Goal: Participate in discussion

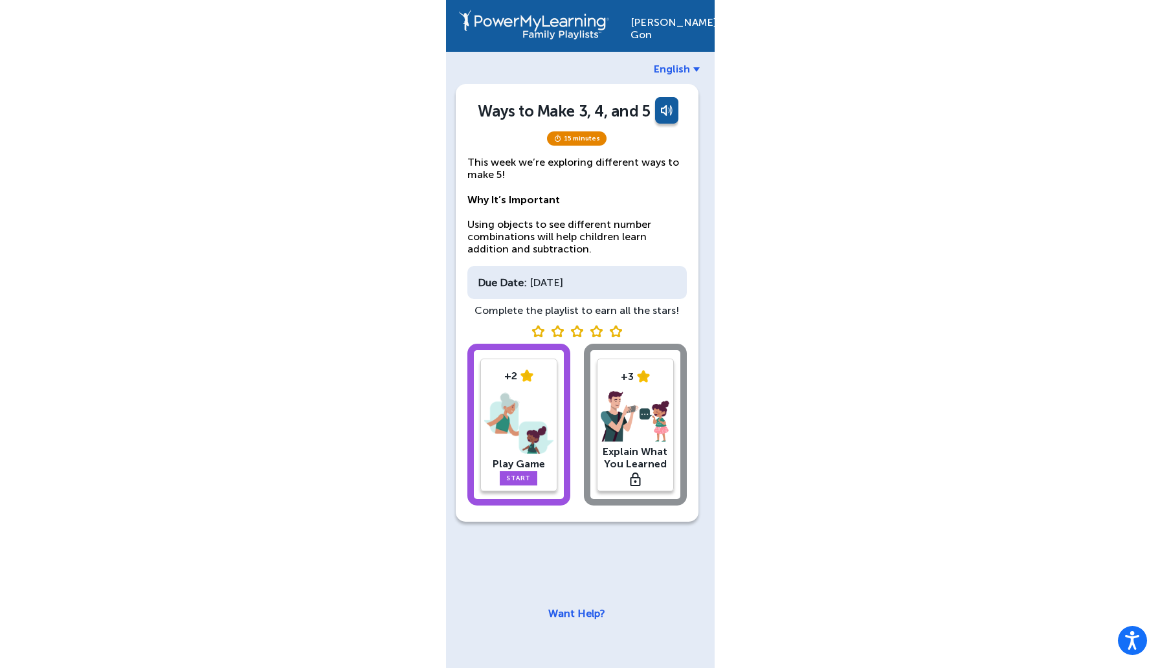
click at [496, 441] on img at bounding box center [518, 423] width 69 height 67
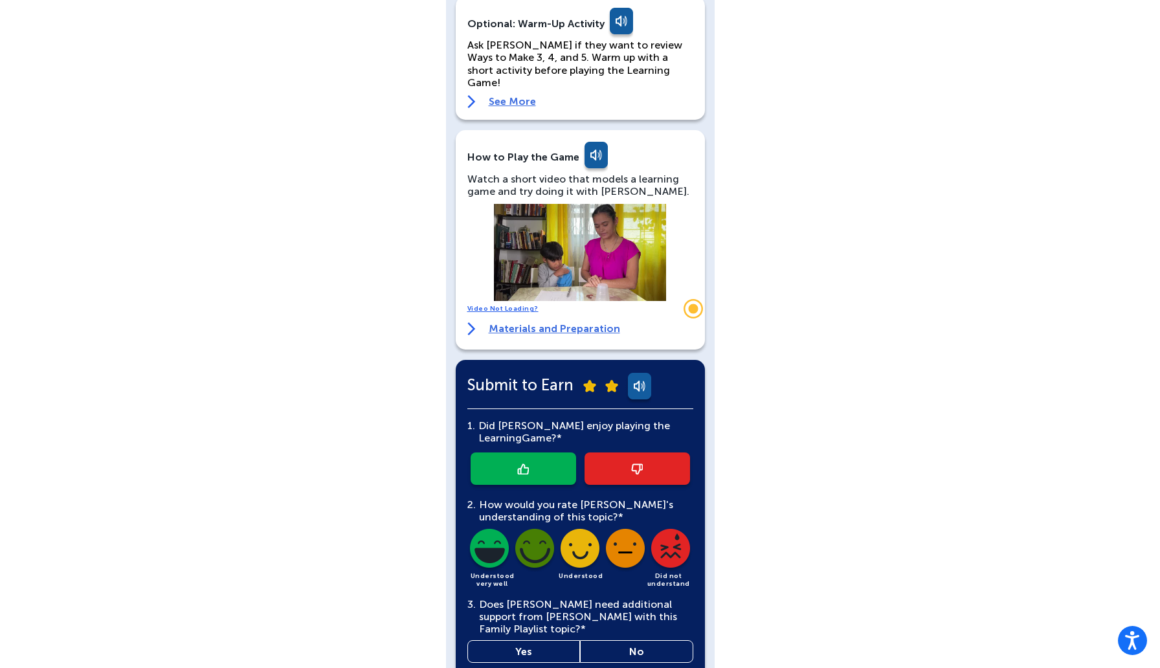
scroll to position [160, 0]
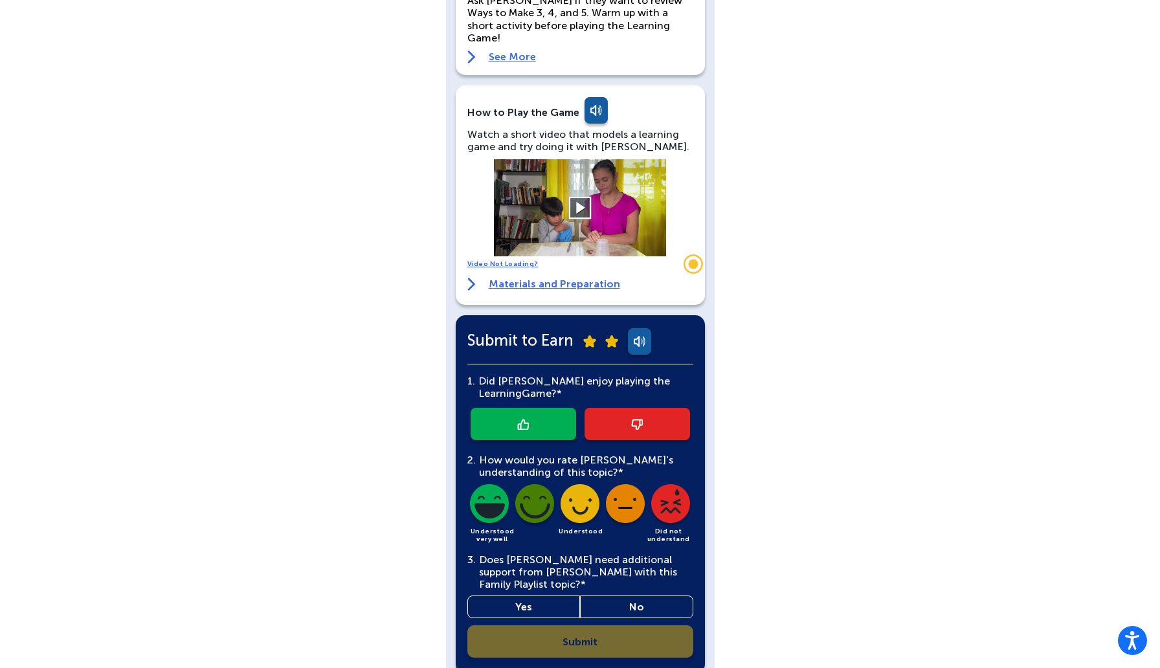
click at [576, 197] on button at bounding box center [580, 208] width 23 height 23
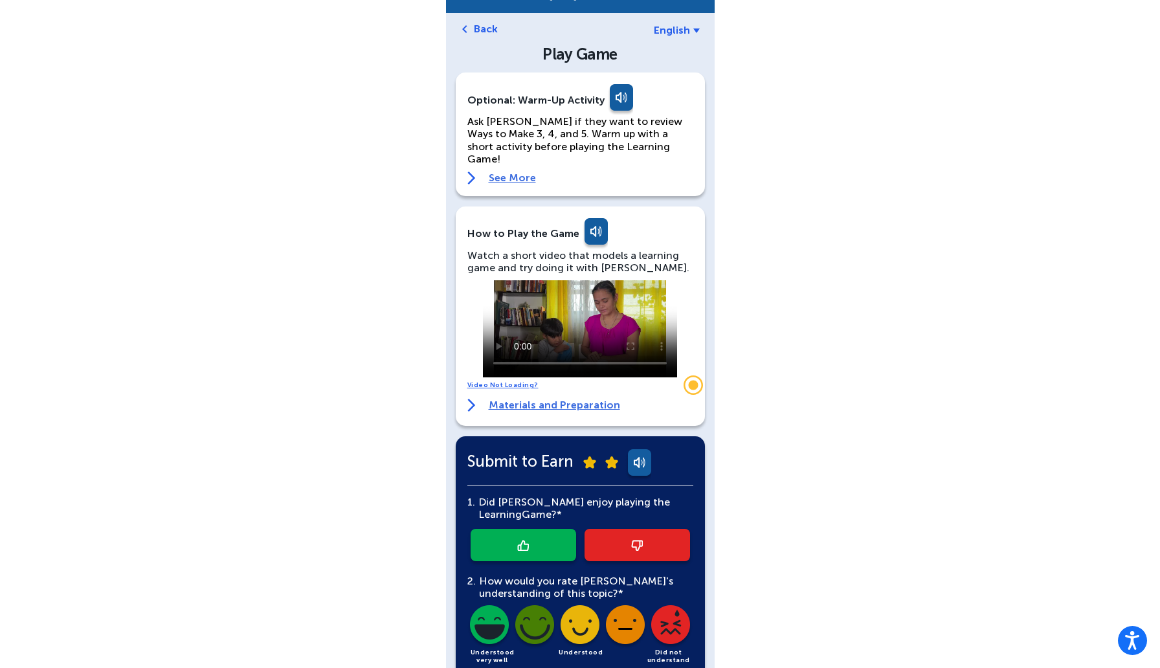
scroll to position [61, 0]
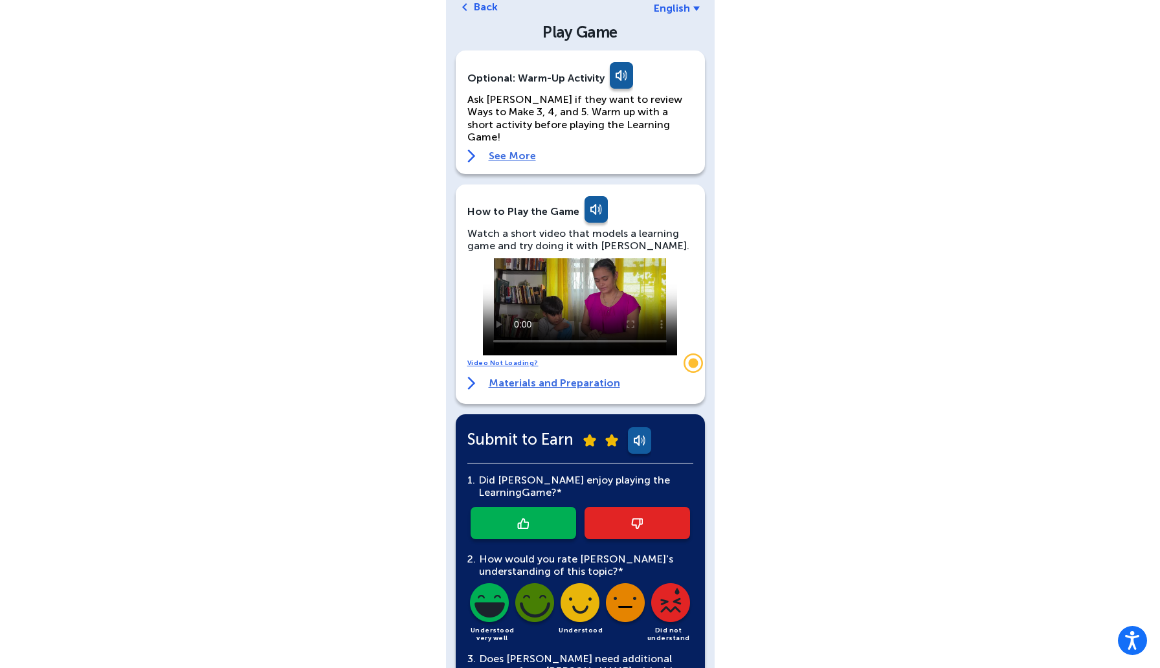
click at [610, 76] on link at bounding box center [620, 77] width 26 height 31
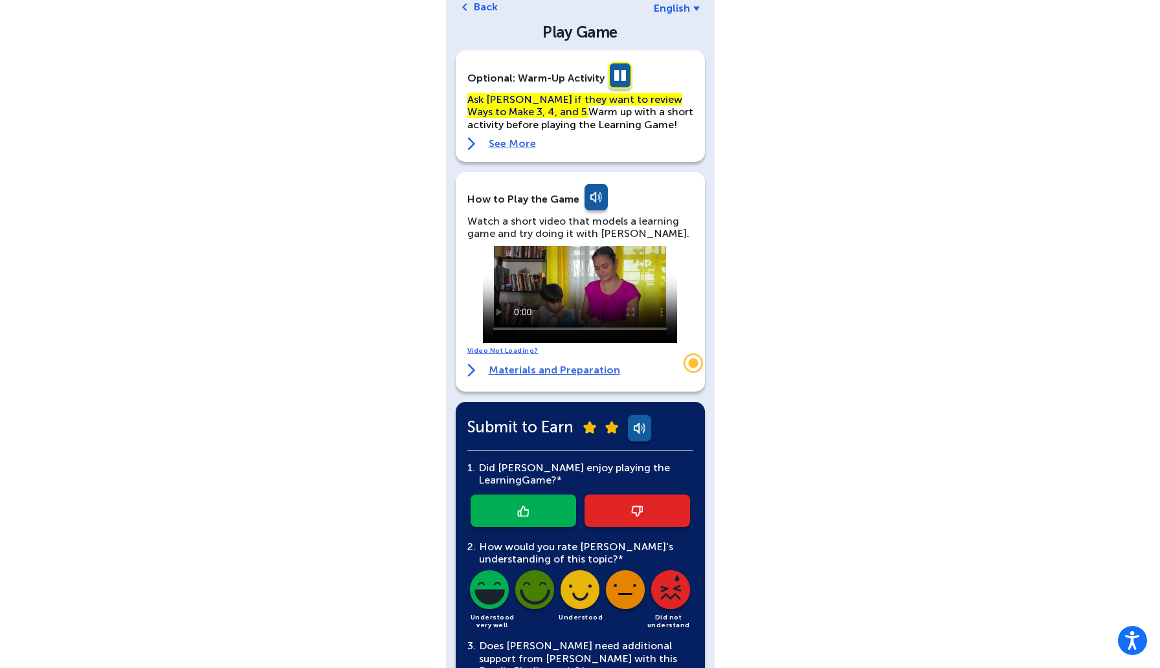
click at [619, 67] on link at bounding box center [620, 77] width 26 height 31
click at [614, 66] on link at bounding box center [620, 77] width 26 height 31
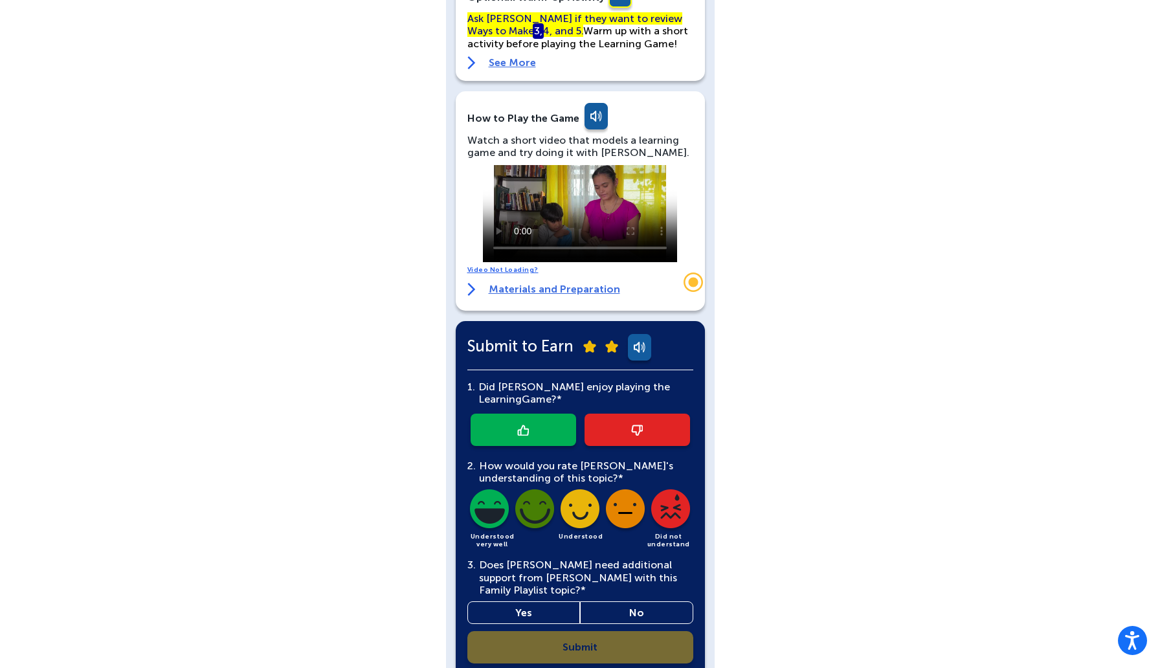
scroll to position [203, 0]
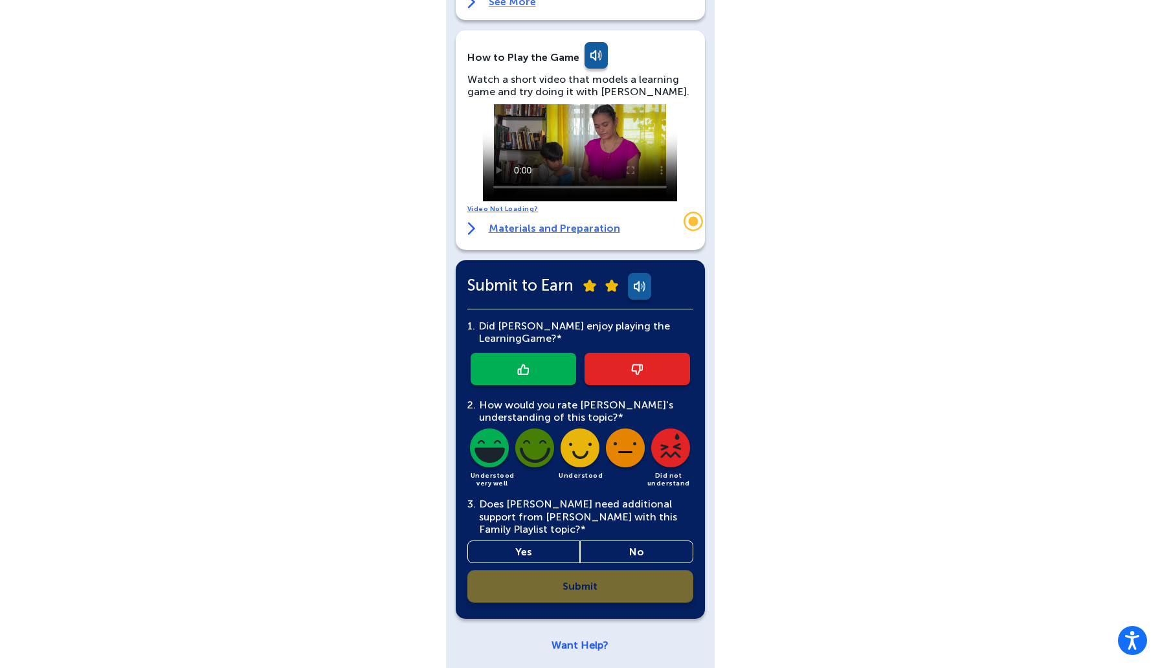
click at [474, 232] on img at bounding box center [471, 228] width 8 height 13
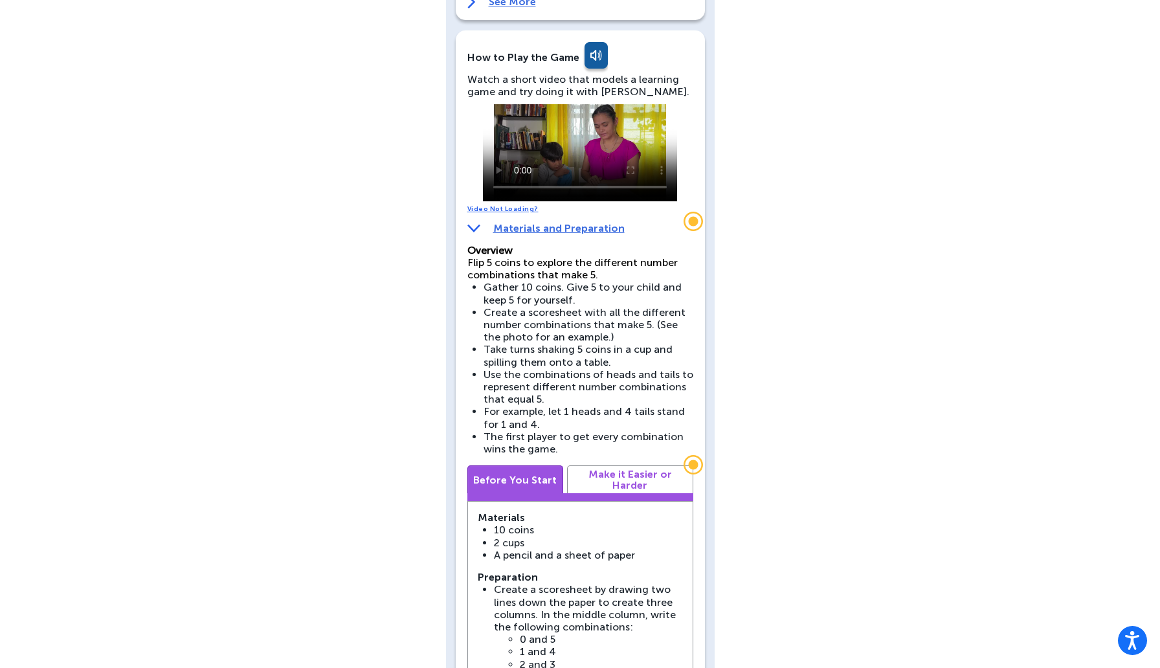
click at [505, 209] on link "Video Not Loading?" at bounding box center [502, 209] width 71 height 8
click at [559, 228] on link "Materials and Preparation" at bounding box center [545, 228] width 157 height 12
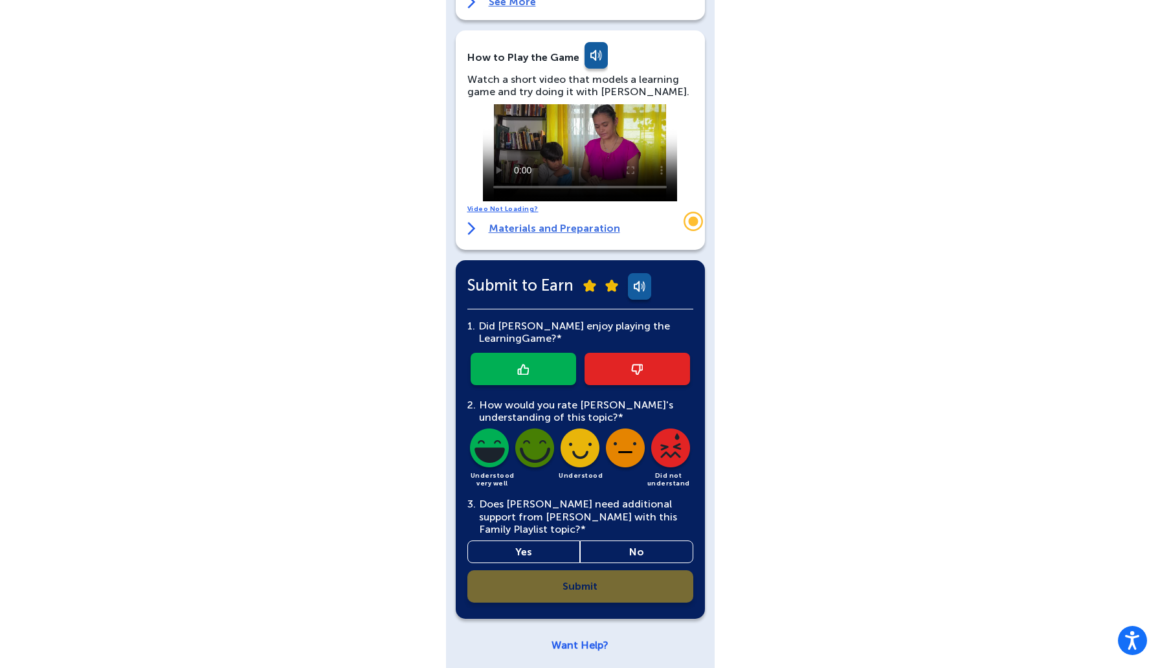
click at [559, 228] on link "Materials and Preparation" at bounding box center [543, 228] width 153 height 13
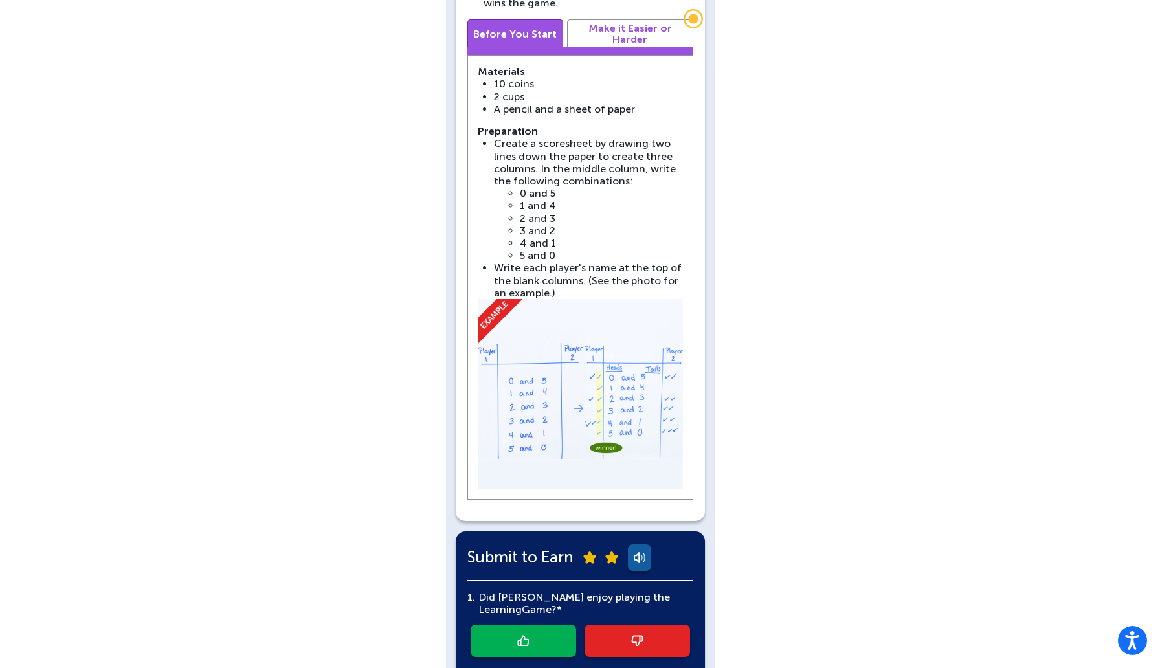
scroll to position [526, 0]
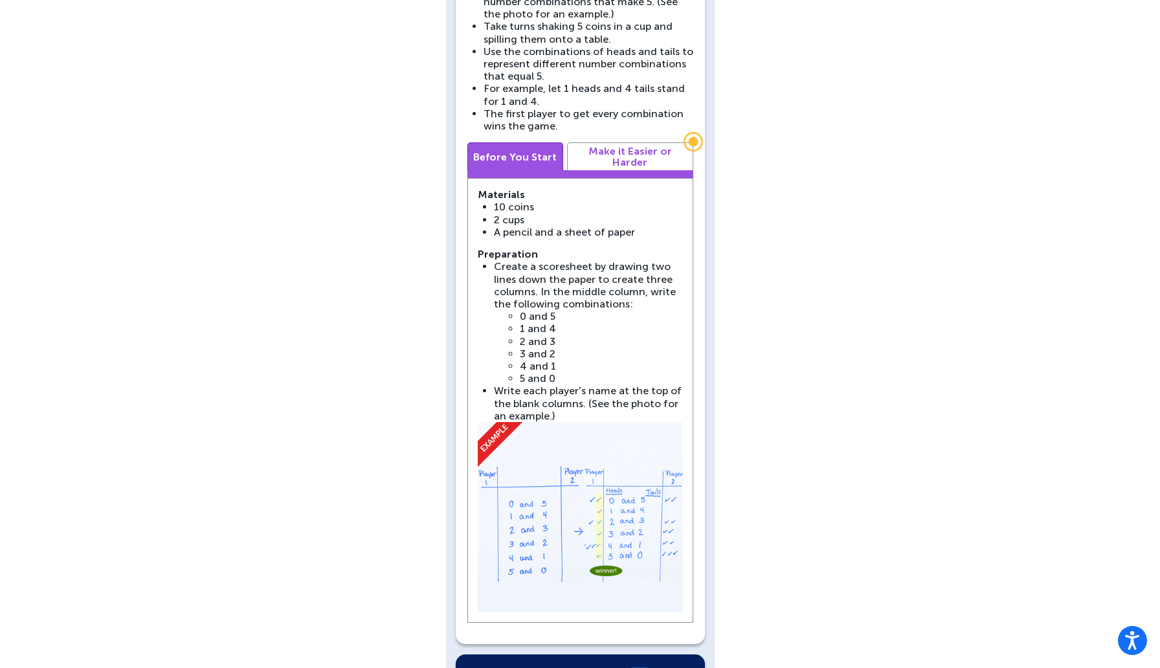
click at [641, 147] on link "Make it Easier or Harder" at bounding box center [630, 156] width 126 height 28
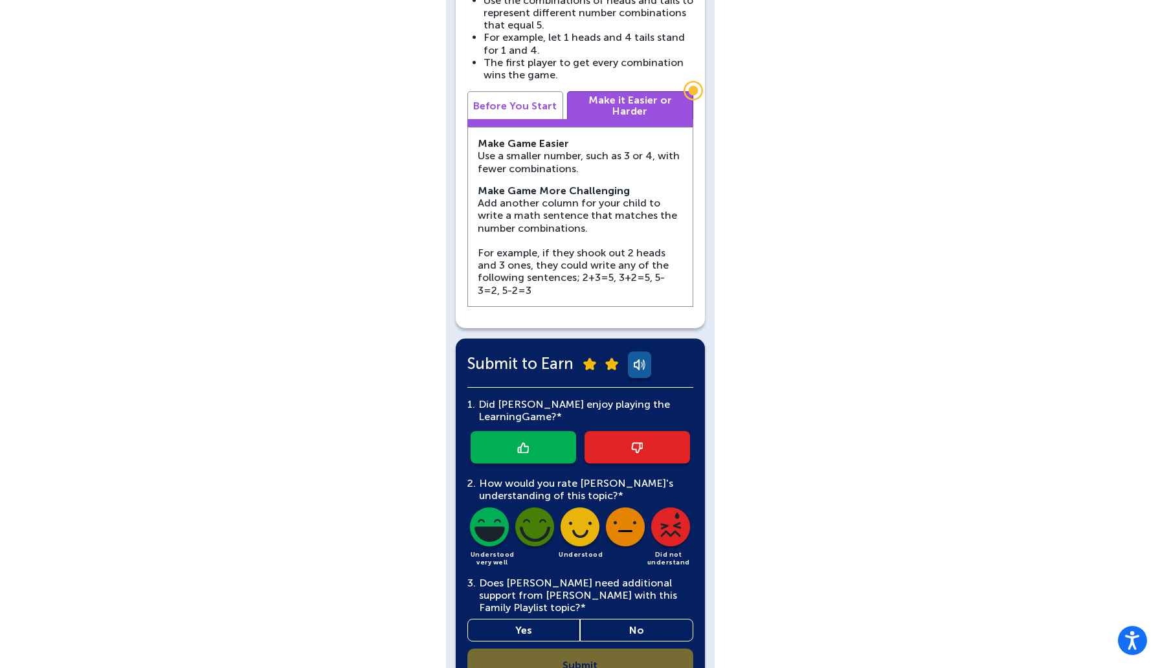
scroll to position [649, 0]
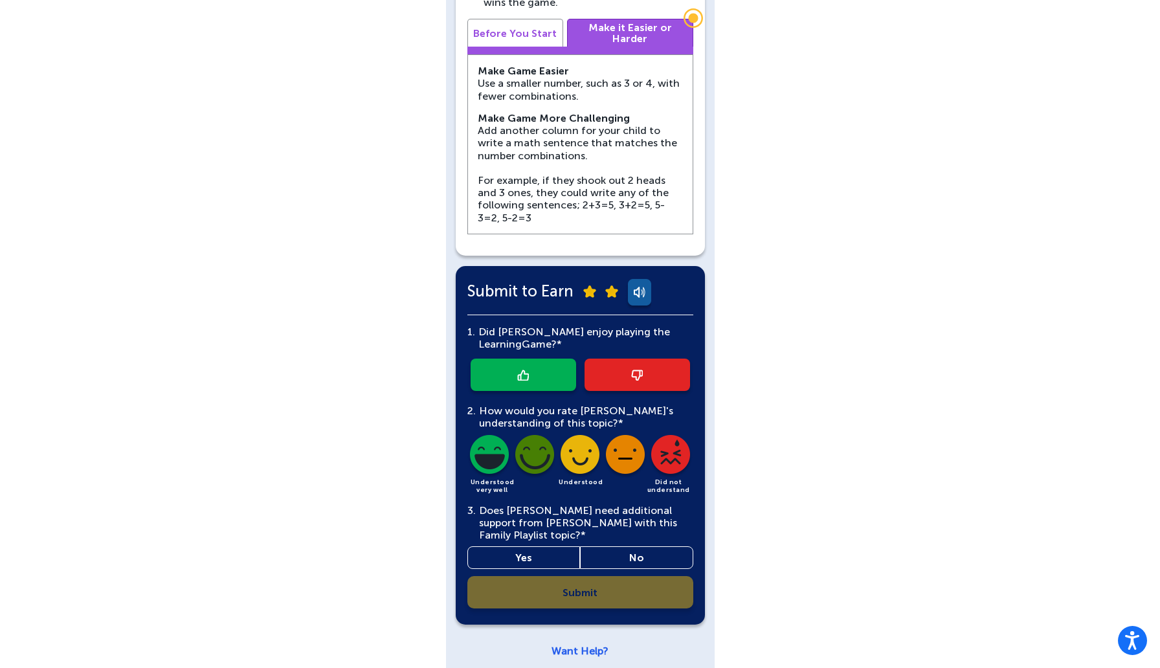
click at [532, 436] on img at bounding box center [535, 457] width 44 height 44
click at [508, 379] on link at bounding box center [524, 375] width 106 height 32
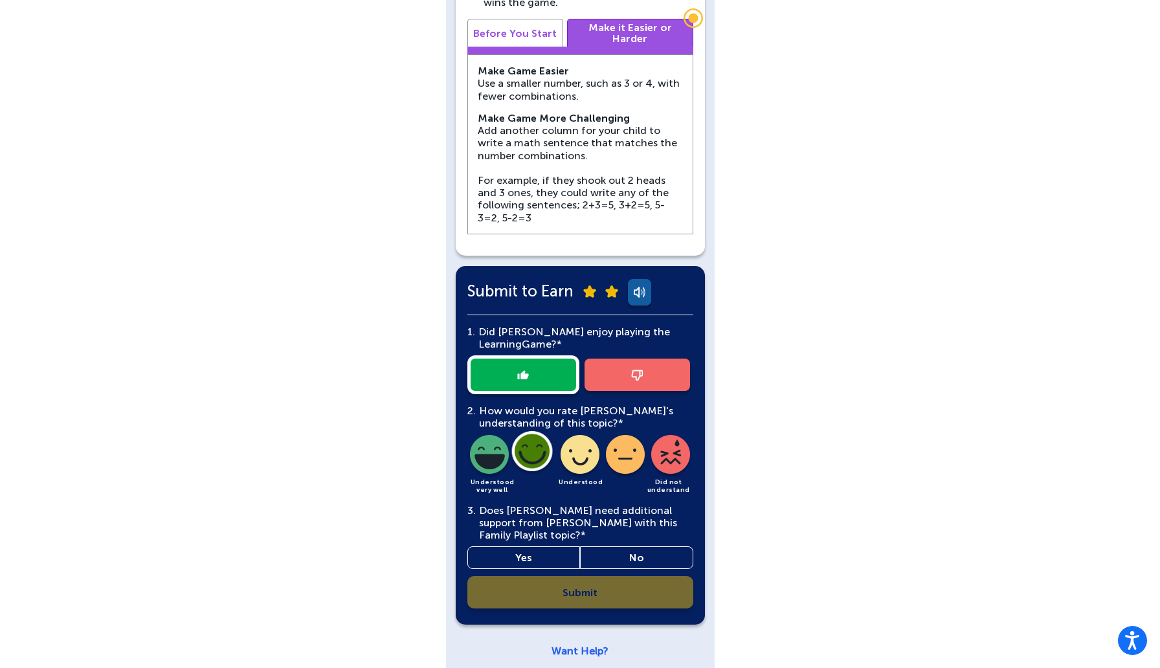
click at [535, 546] on link "Yes" at bounding box center [523, 557] width 113 height 23
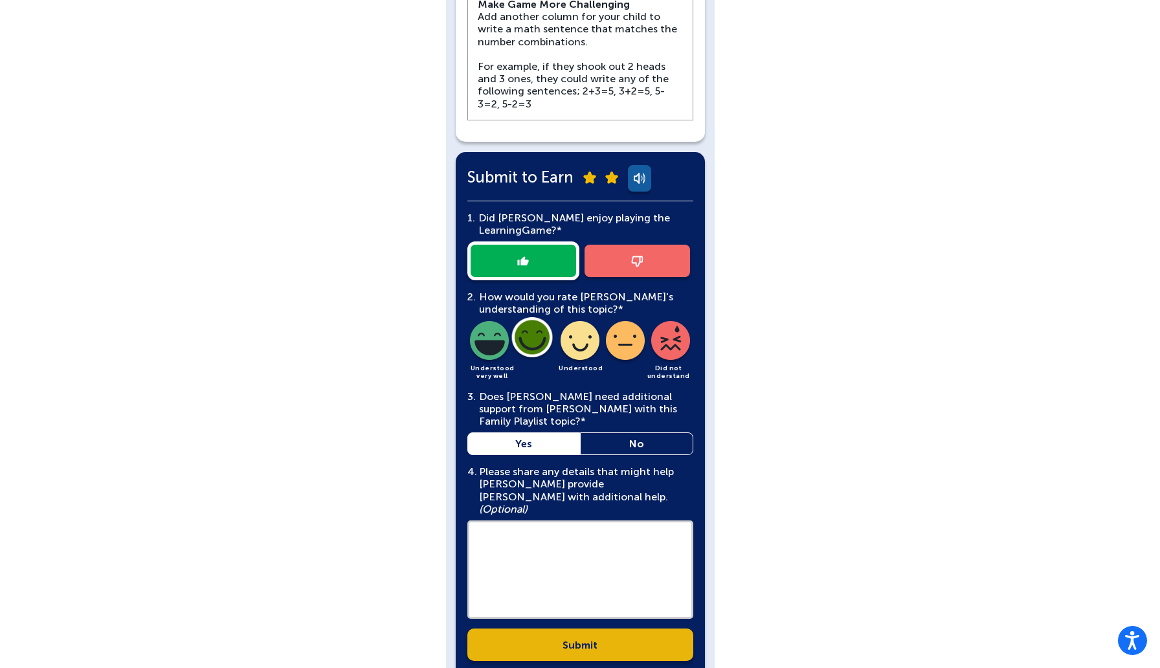
scroll to position [803, 0]
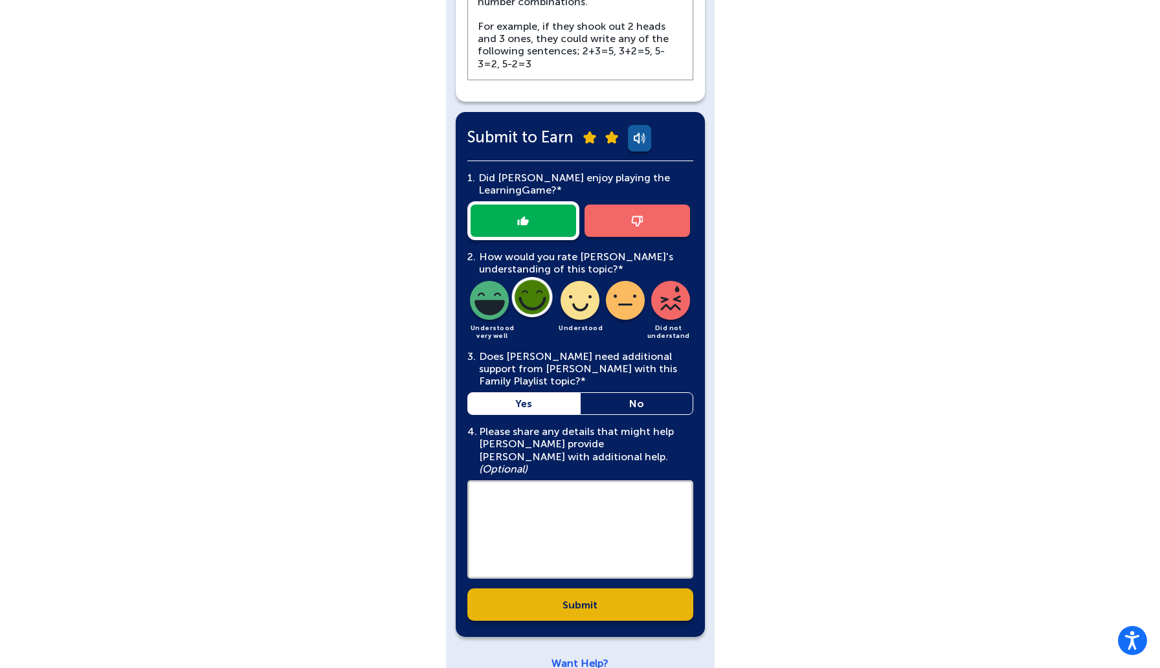
click at [540, 489] on textarea at bounding box center [580, 529] width 226 height 98
type textarea "*********"
click at [553, 590] on link "Submit" at bounding box center [580, 604] width 226 height 32
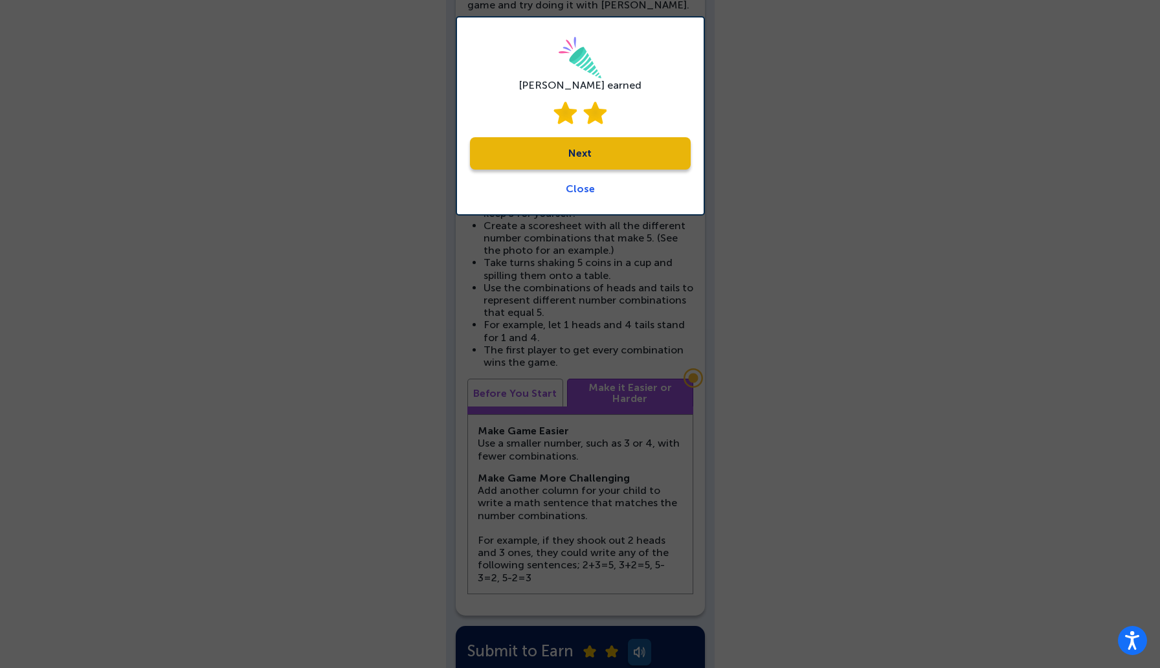
scroll to position [0, 0]
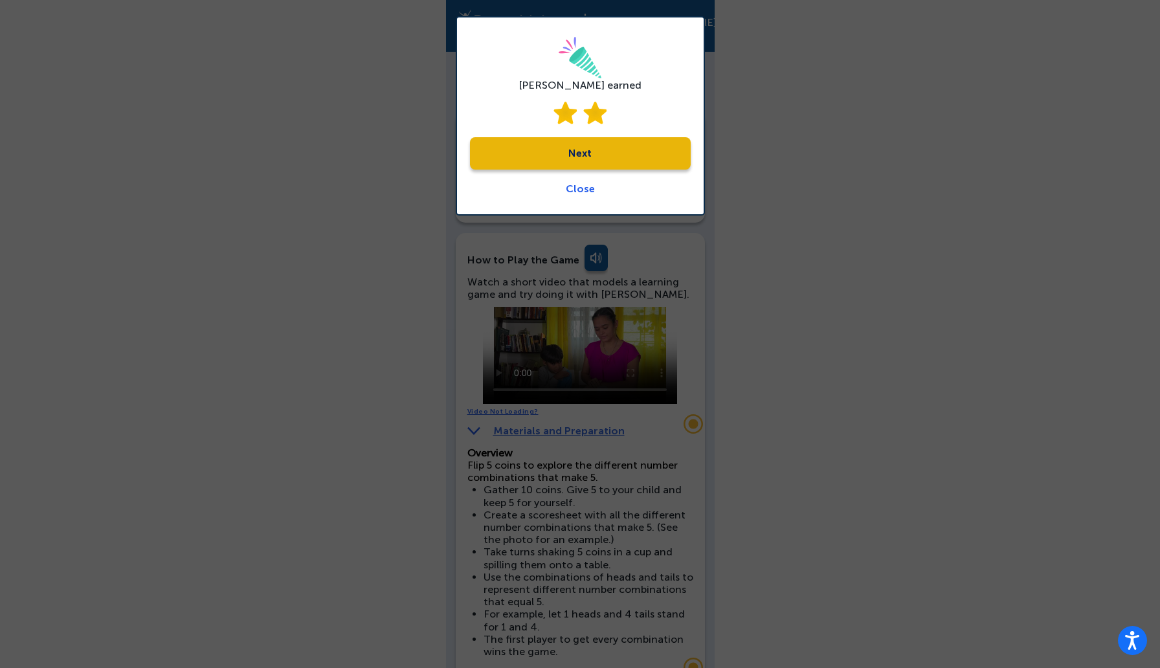
click at [572, 185] on link "Close" at bounding box center [580, 189] width 29 height 12
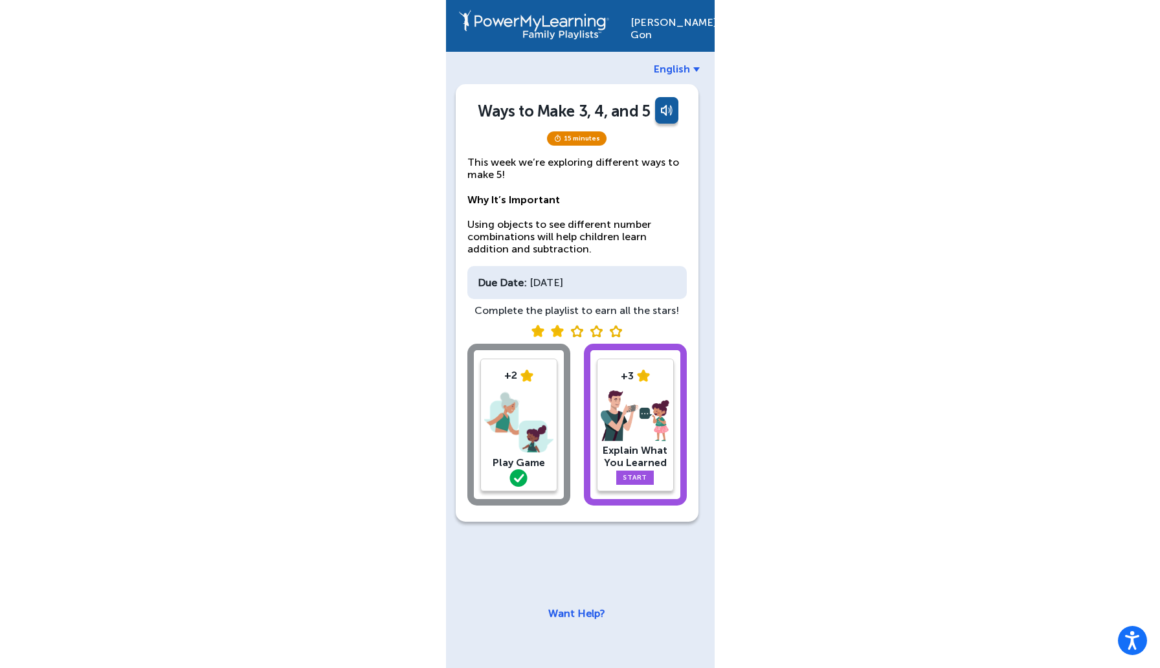
click at [636, 399] on img at bounding box center [635, 416] width 69 height 52
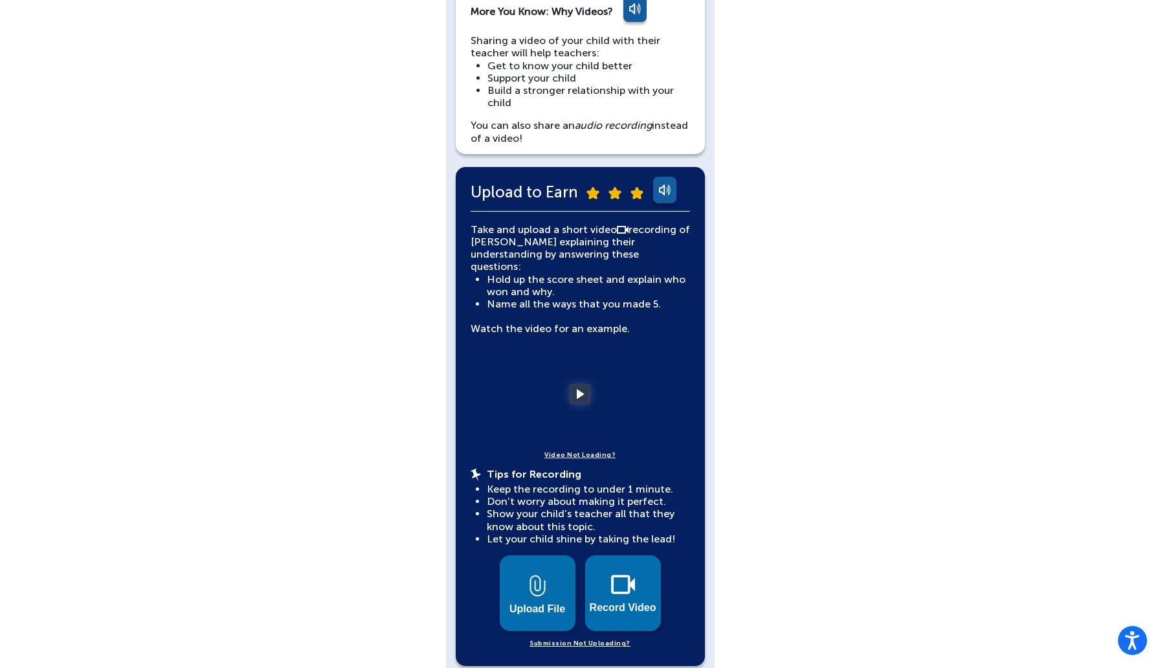
scroll to position [119, 0]
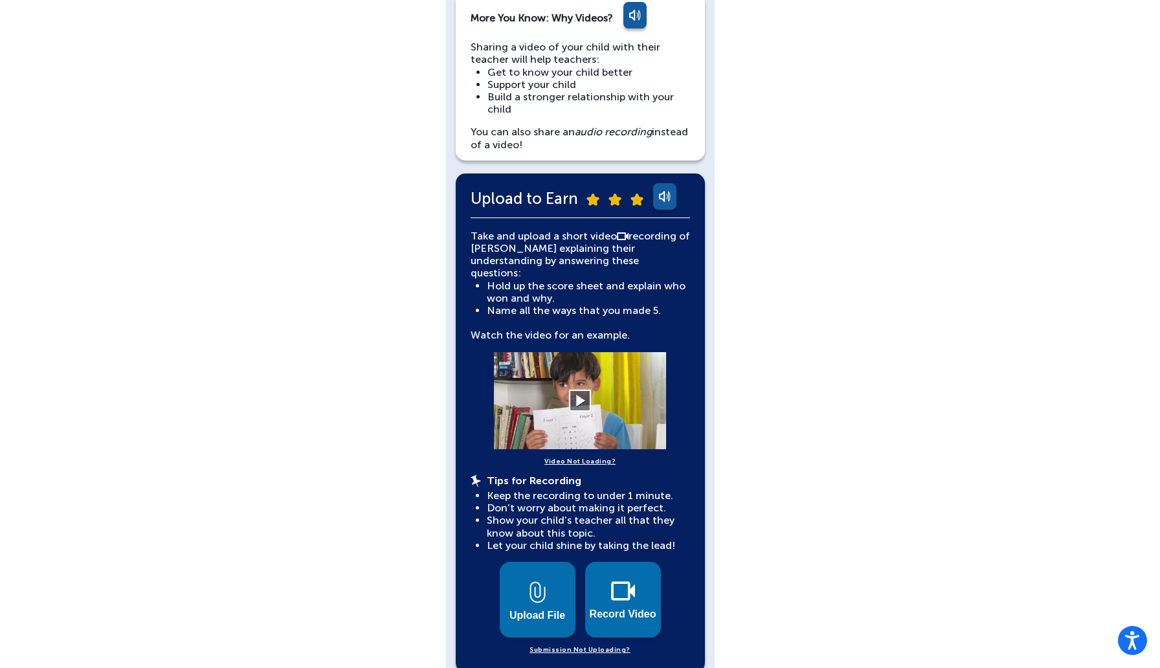
click at [581, 394] on button at bounding box center [580, 400] width 23 height 23
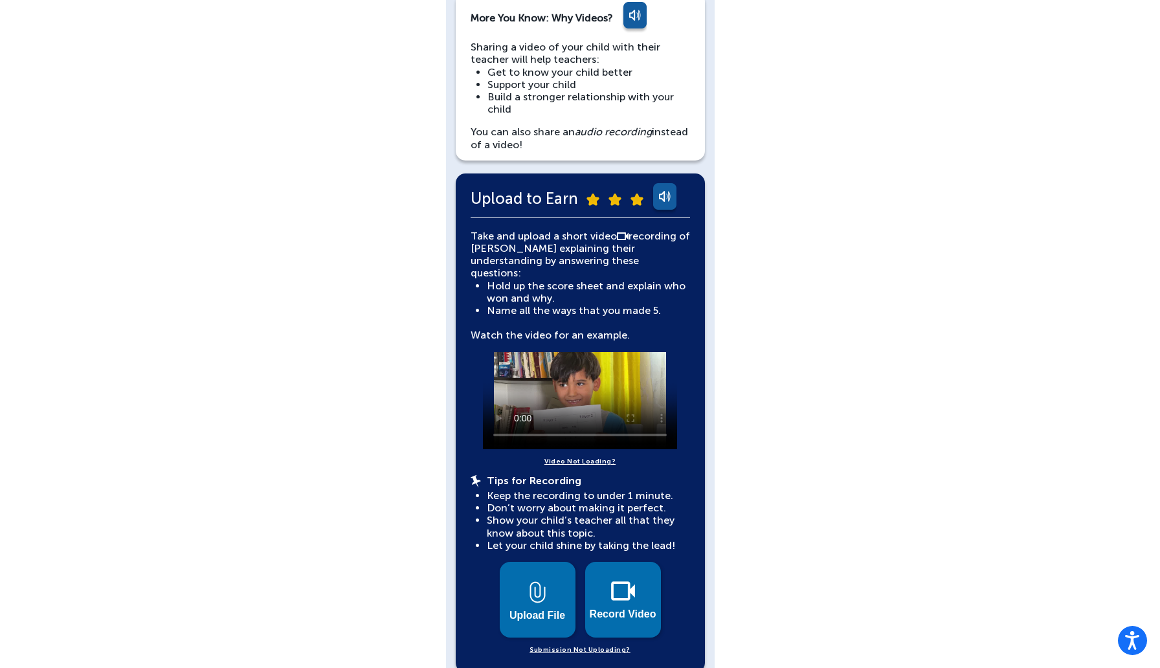
click at [600, 456] on link "Video Not Loading?" at bounding box center [579, 462] width 71 height 12
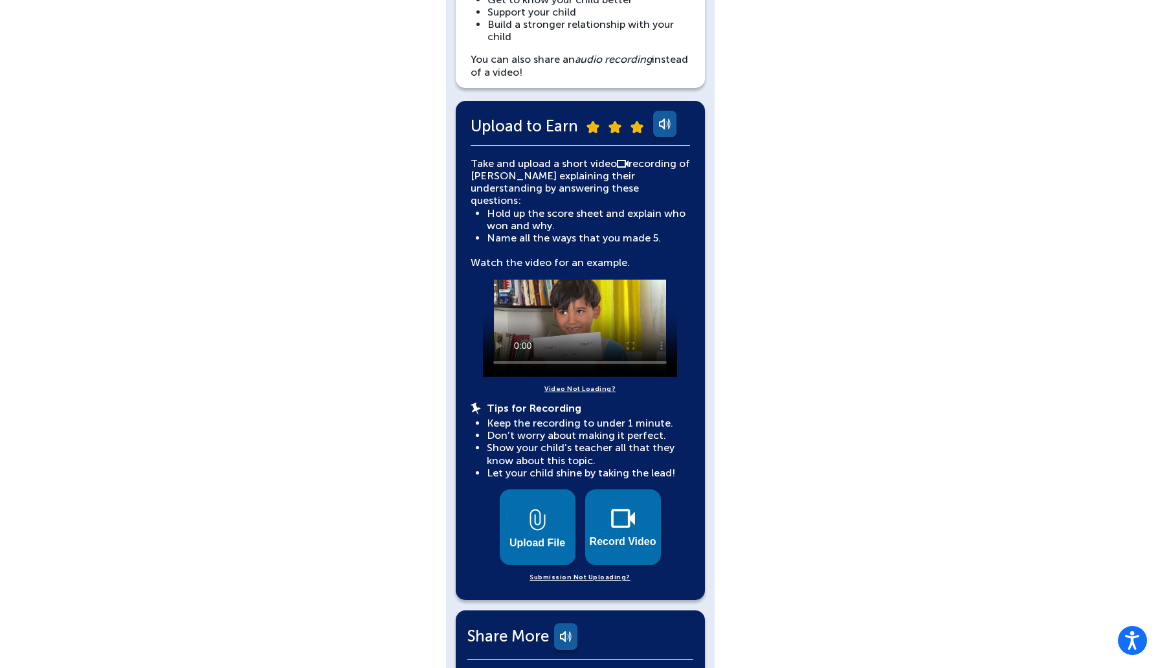
scroll to position [342, 0]
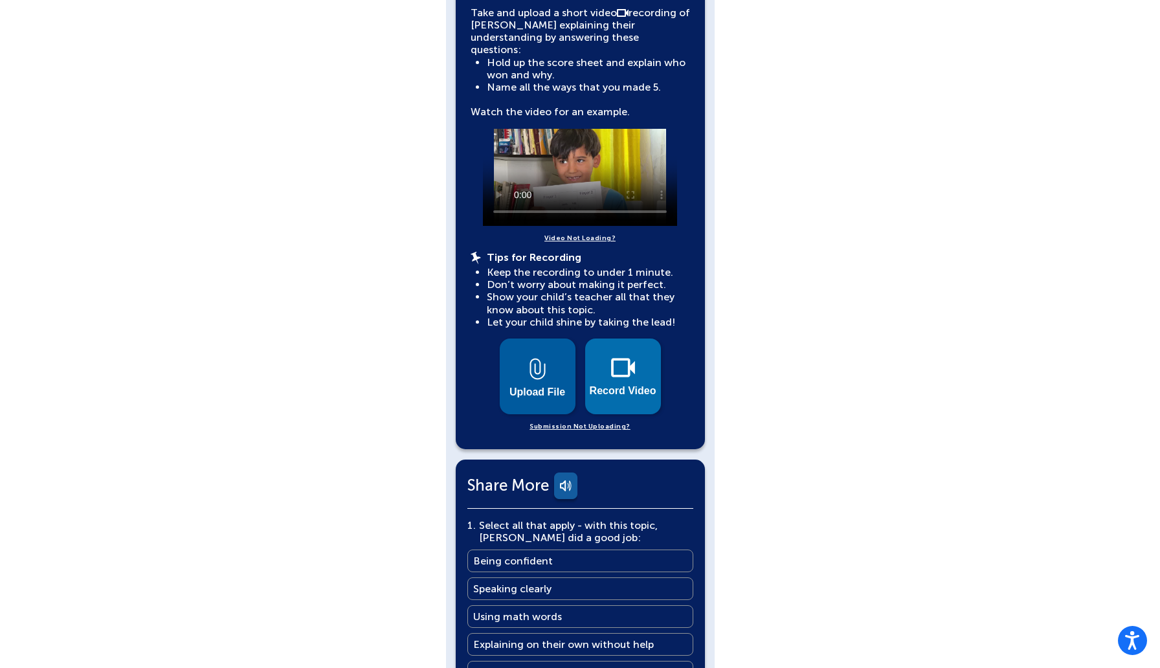
click at [542, 388] on button "Upload File" at bounding box center [538, 377] width 76 height 76
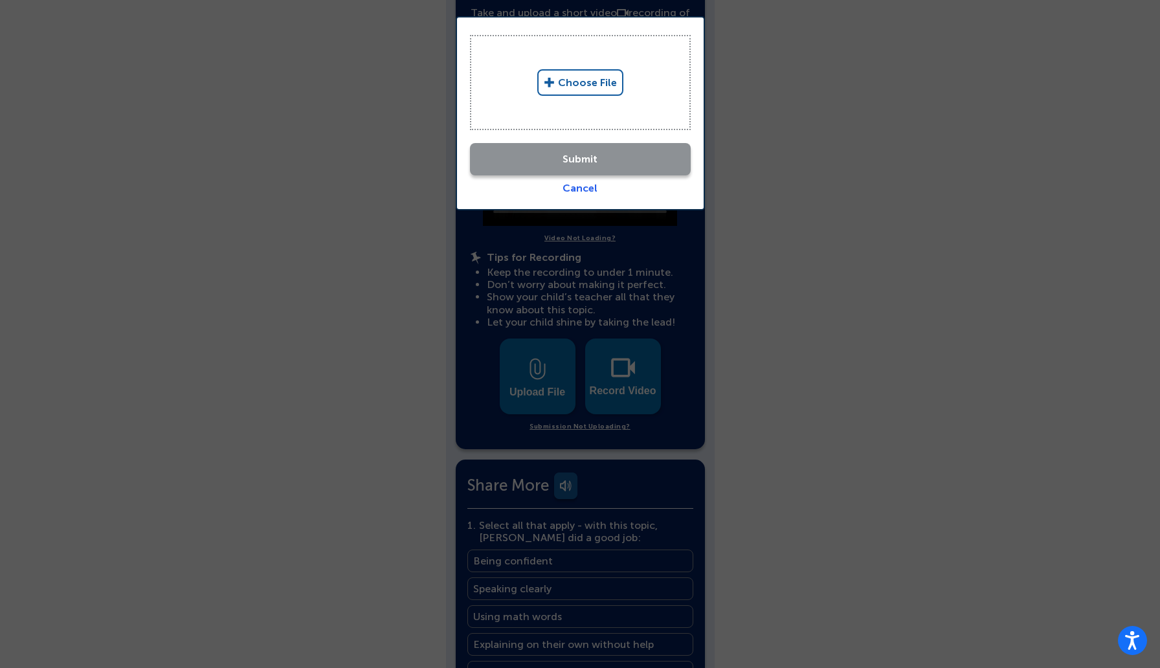
click at [589, 76] on link "Choose File" at bounding box center [580, 82] width 86 height 27
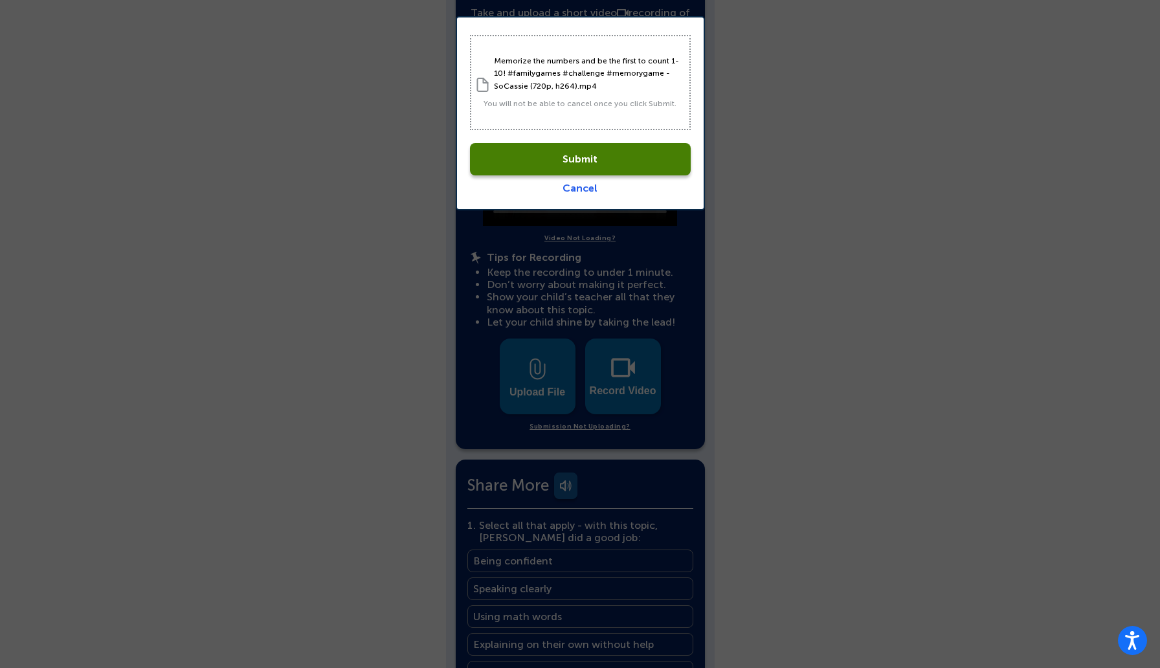
click at [574, 161] on link "Submit" at bounding box center [580, 159] width 221 height 32
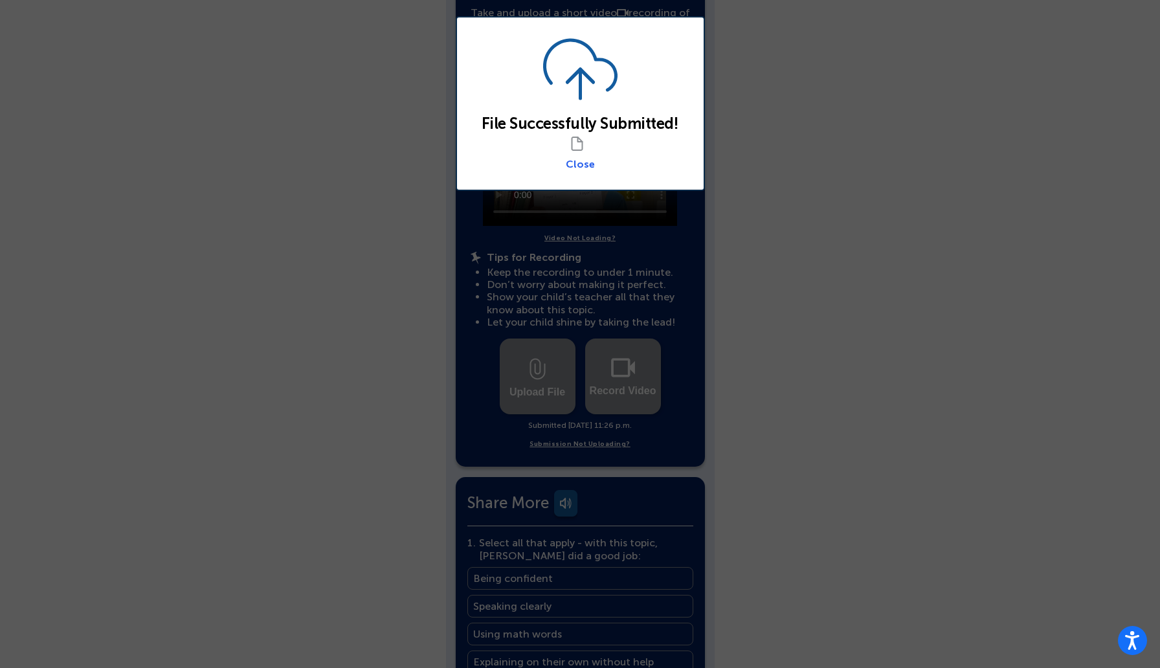
click at [581, 164] on link "Close" at bounding box center [580, 164] width 29 height 12
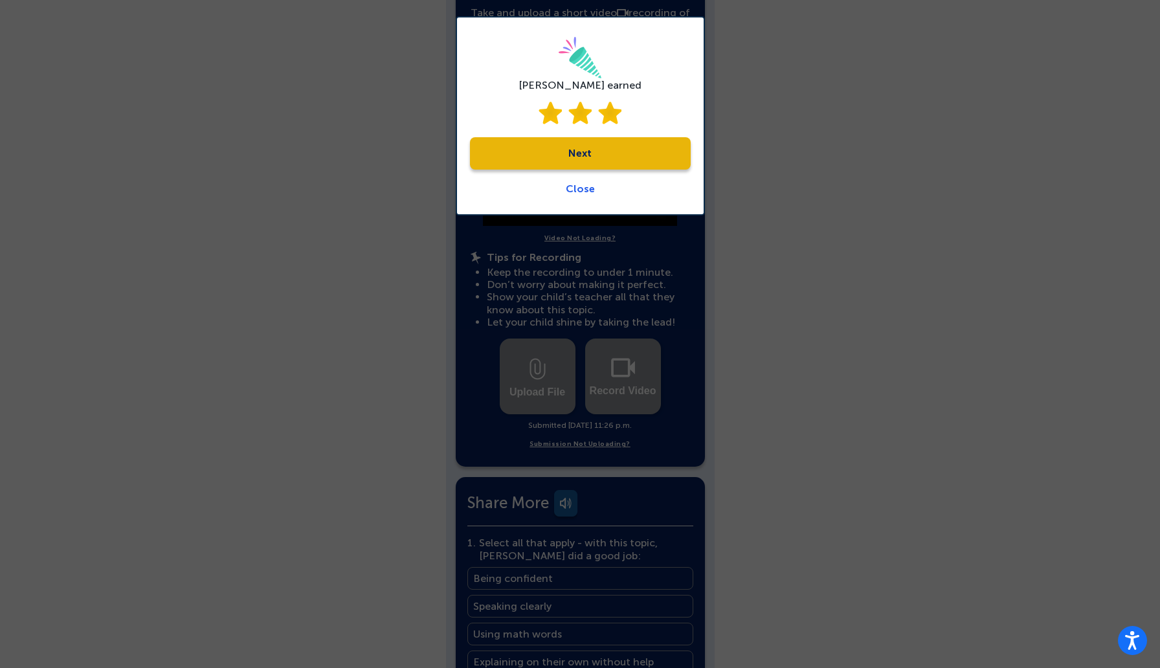
click at [575, 184] on link "Close" at bounding box center [580, 189] width 29 height 12
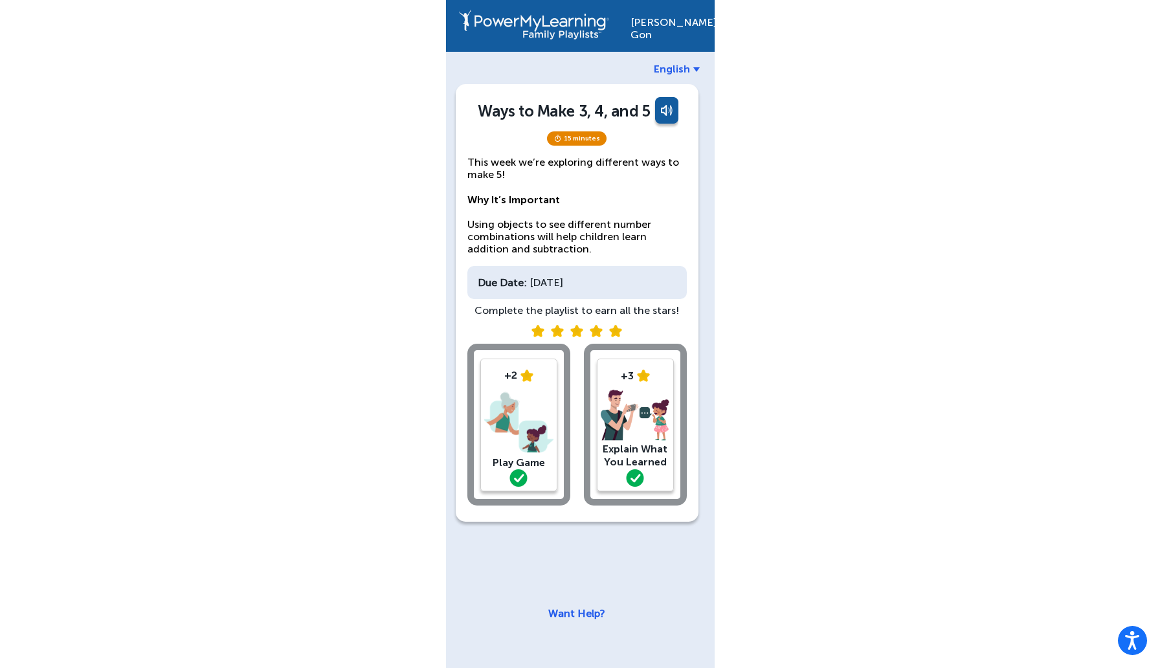
click at [649, 405] on img at bounding box center [635, 416] width 69 height 52
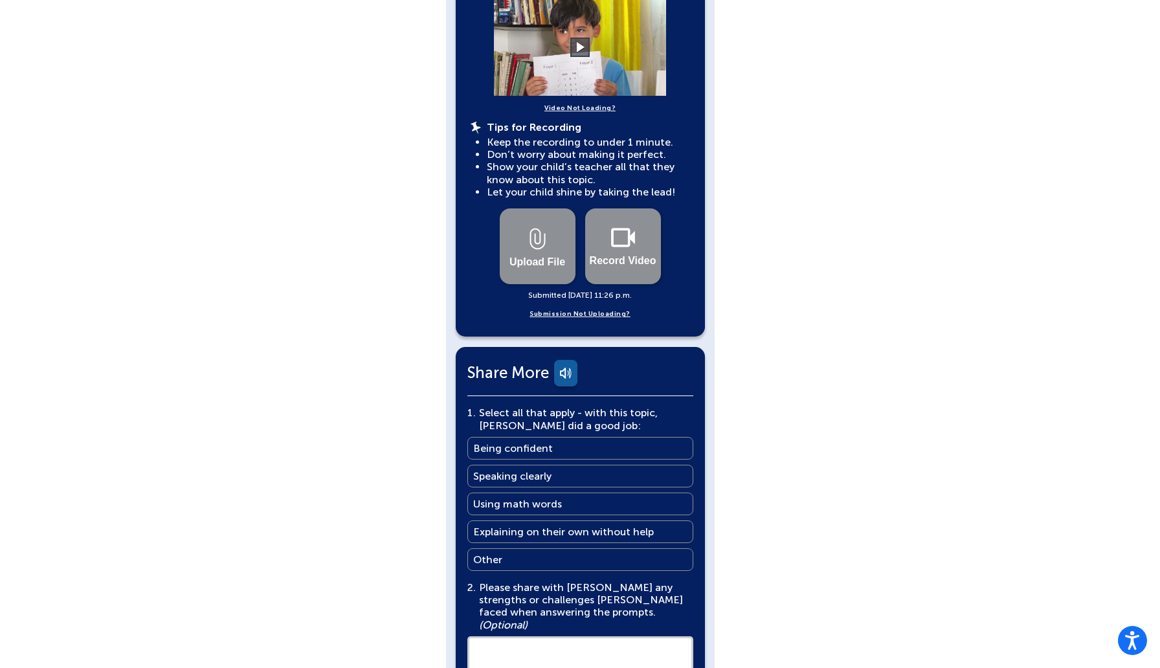
scroll to position [627, 0]
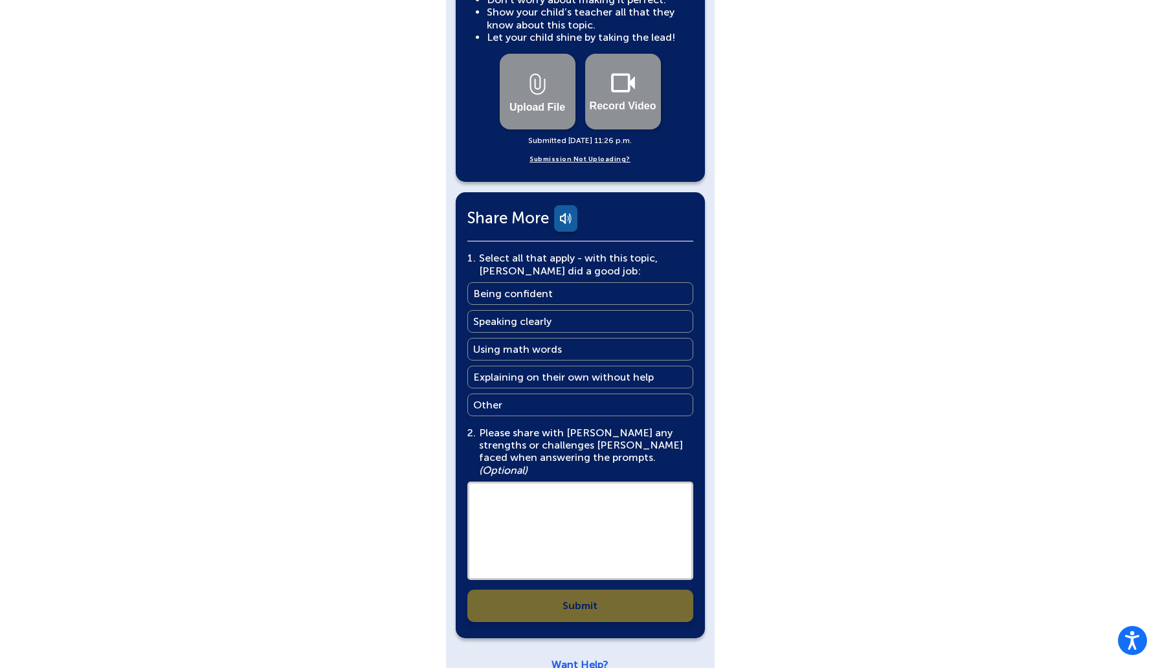
click at [548, 287] on main "Being confident" at bounding box center [513, 293] width 80 height 12
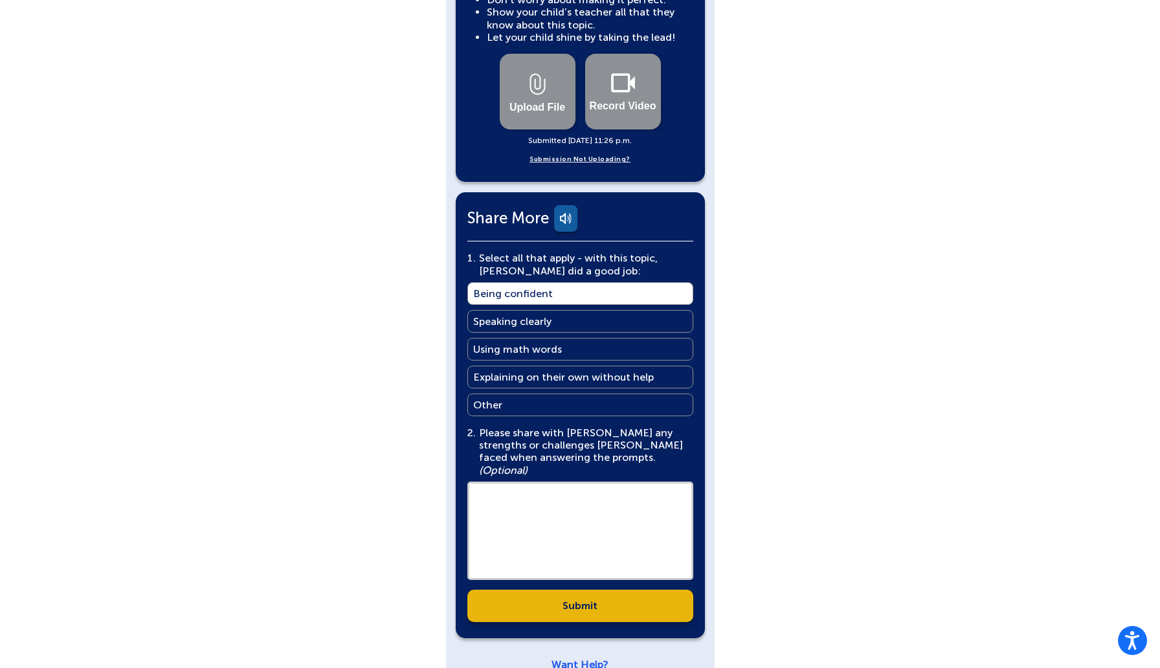
click at [542, 482] on textarea at bounding box center [580, 531] width 226 height 98
type textarea "******"
click at [585, 590] on link "Submit" at bounding box center [580, 606] width 226 height 32
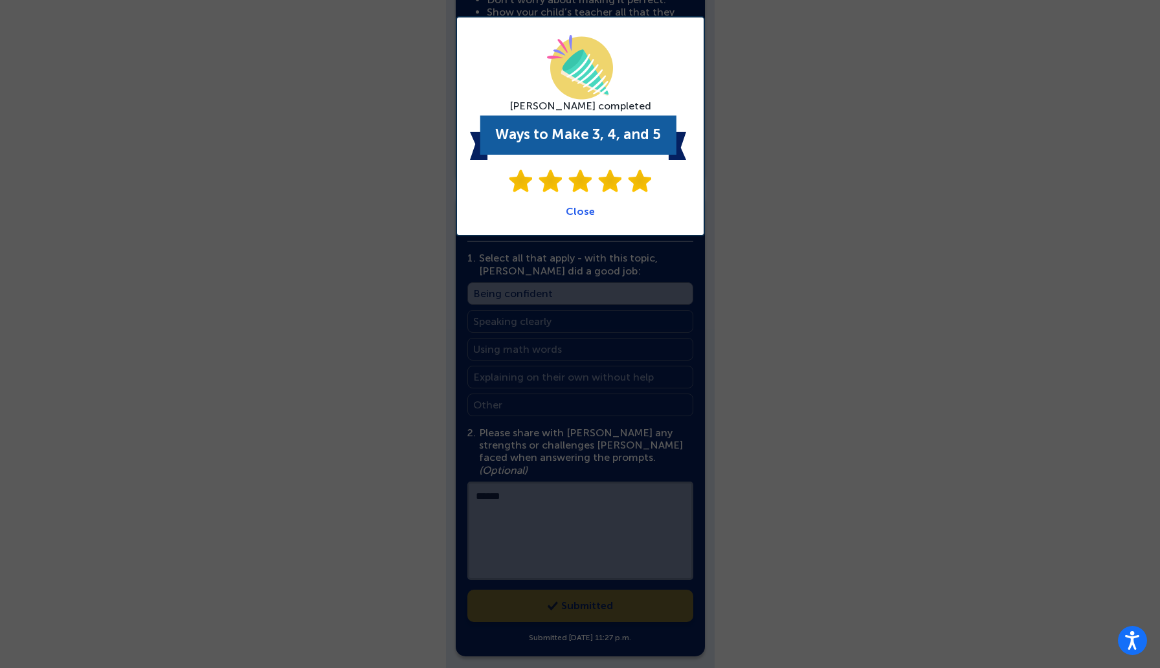
click at [582, 208] on link "Close" at bounding box center [580, 211] width 29 height 12
